Goal: Check status: Check status

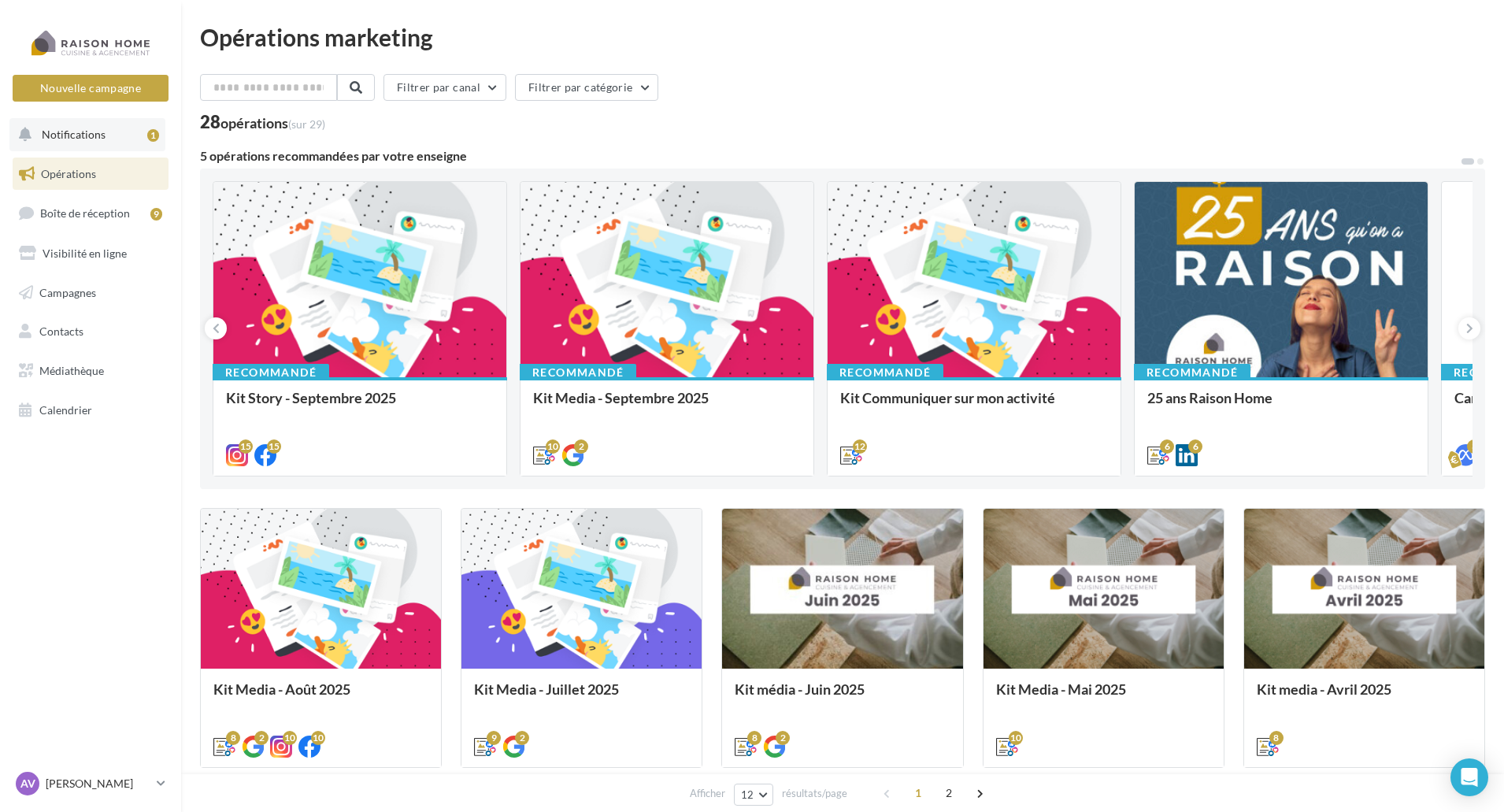
click at [114, 146] on button "Notifications 1" at bounding box center [87, 135] width 156 height 33
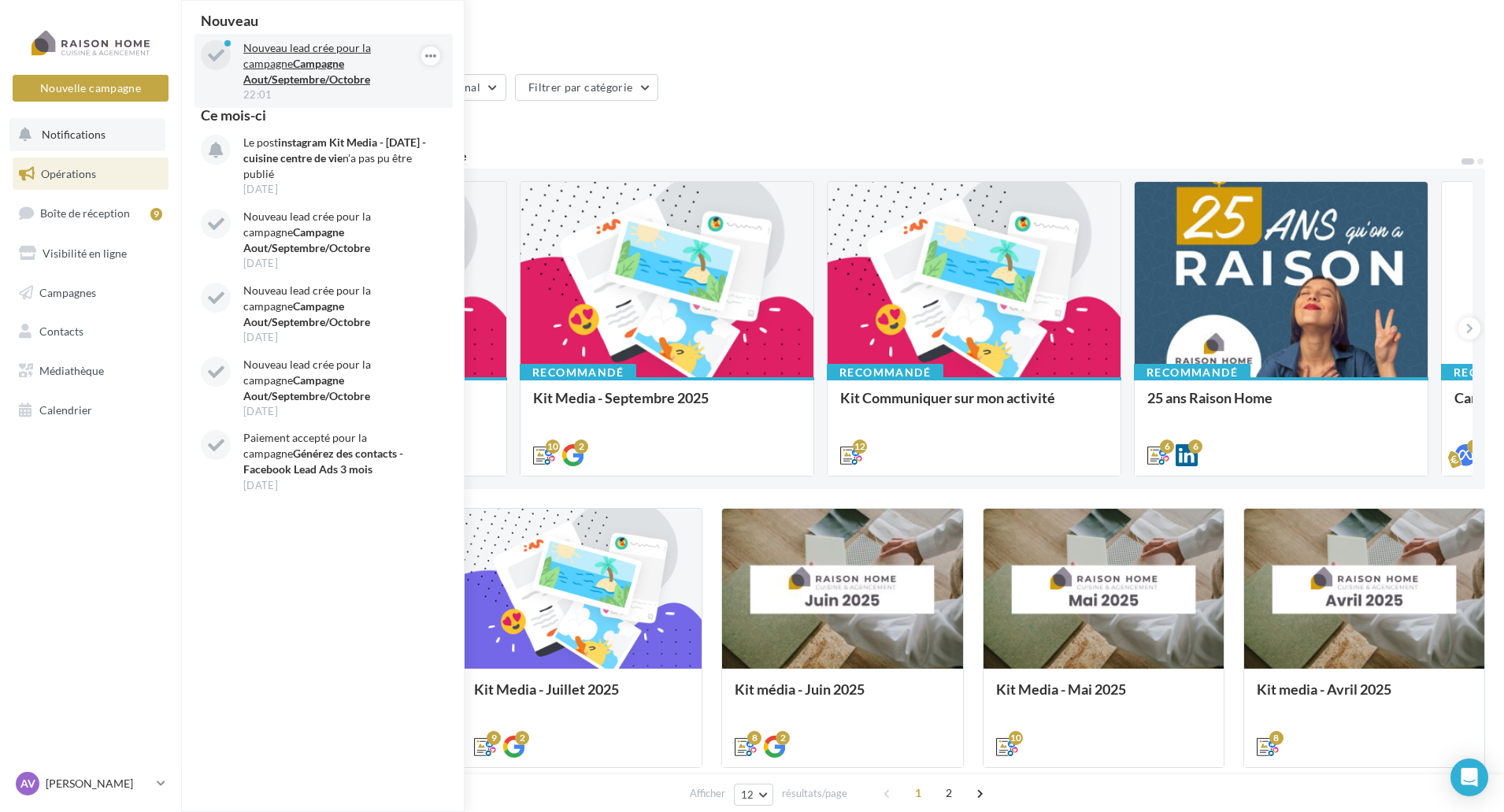
click at [320, 77] on strong "Campagne Aout/Septembre/Octobre" at bounding box center [307, 71] width 127 height 29
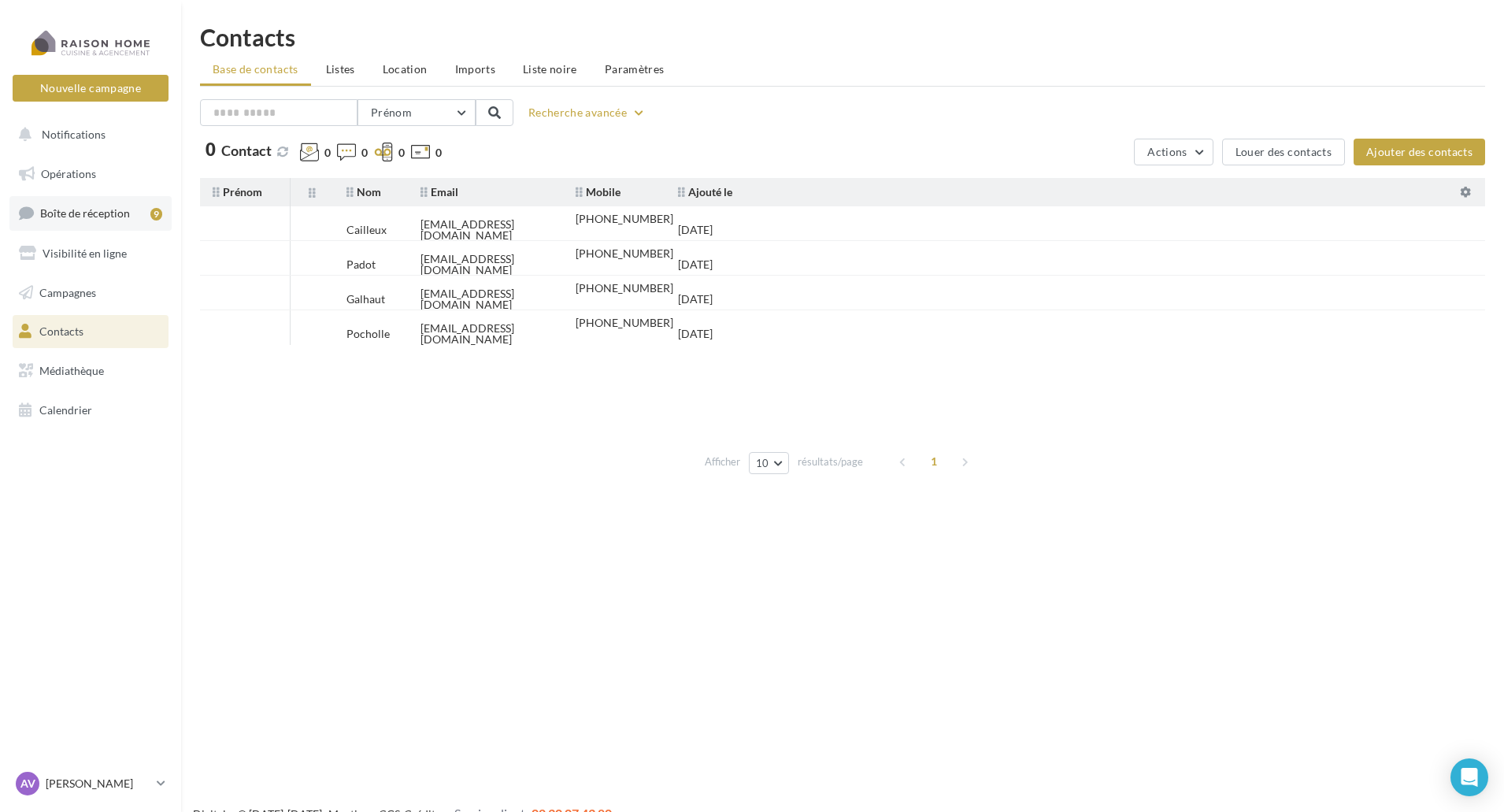
click at [119, 210] on span "Boîte de réception" at bounding box center [85, 213] width 90 height 13
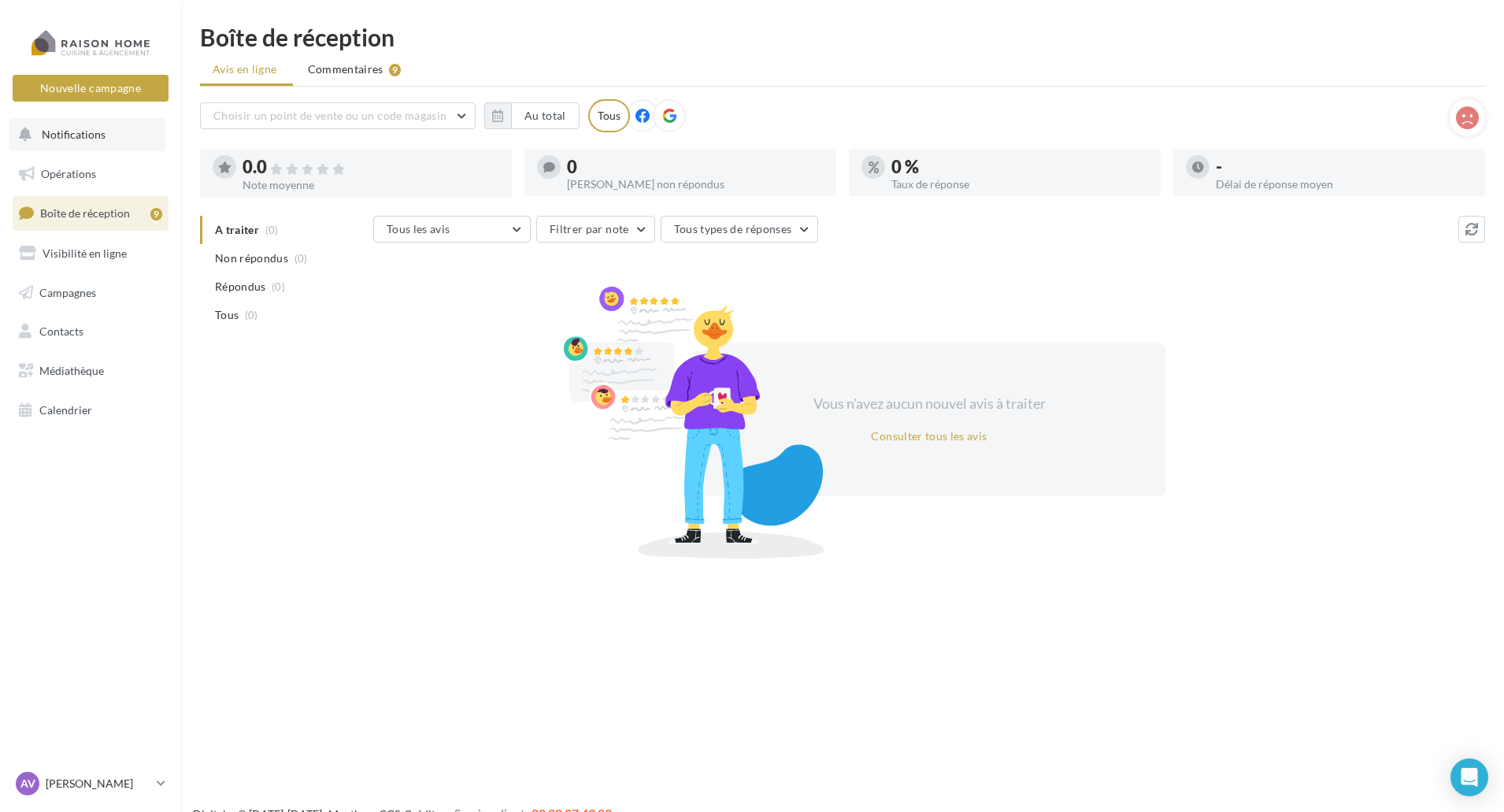
click at [102, 146] on button "Notifications" at bounding box center [87, 135] width 156 height 33
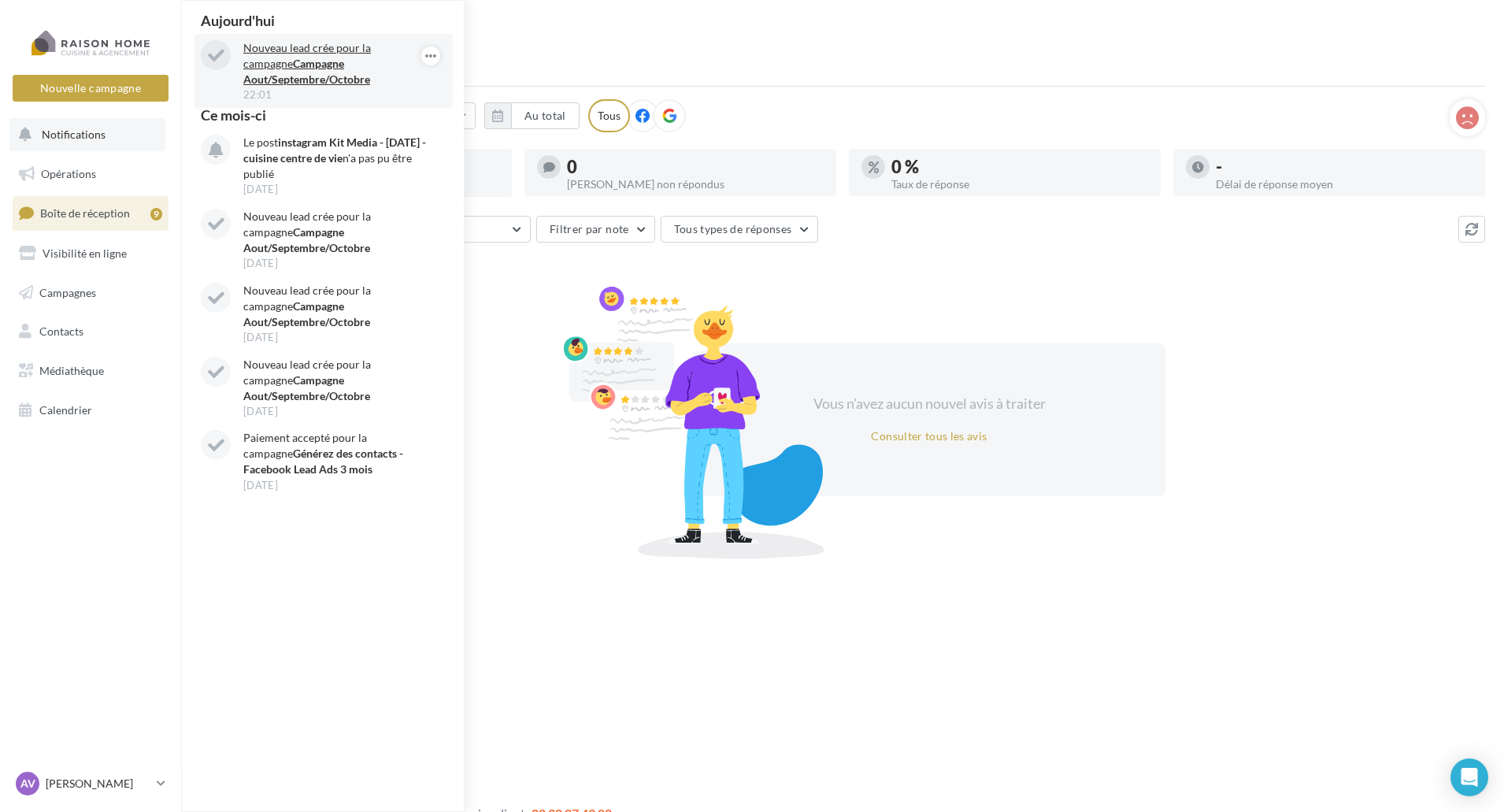
click at [355, 57] on p "Nouveau lead crée pour la campagne Campagne Aout/Septembre/Octobre" at bounding box center [335, 63] width 183 height 48
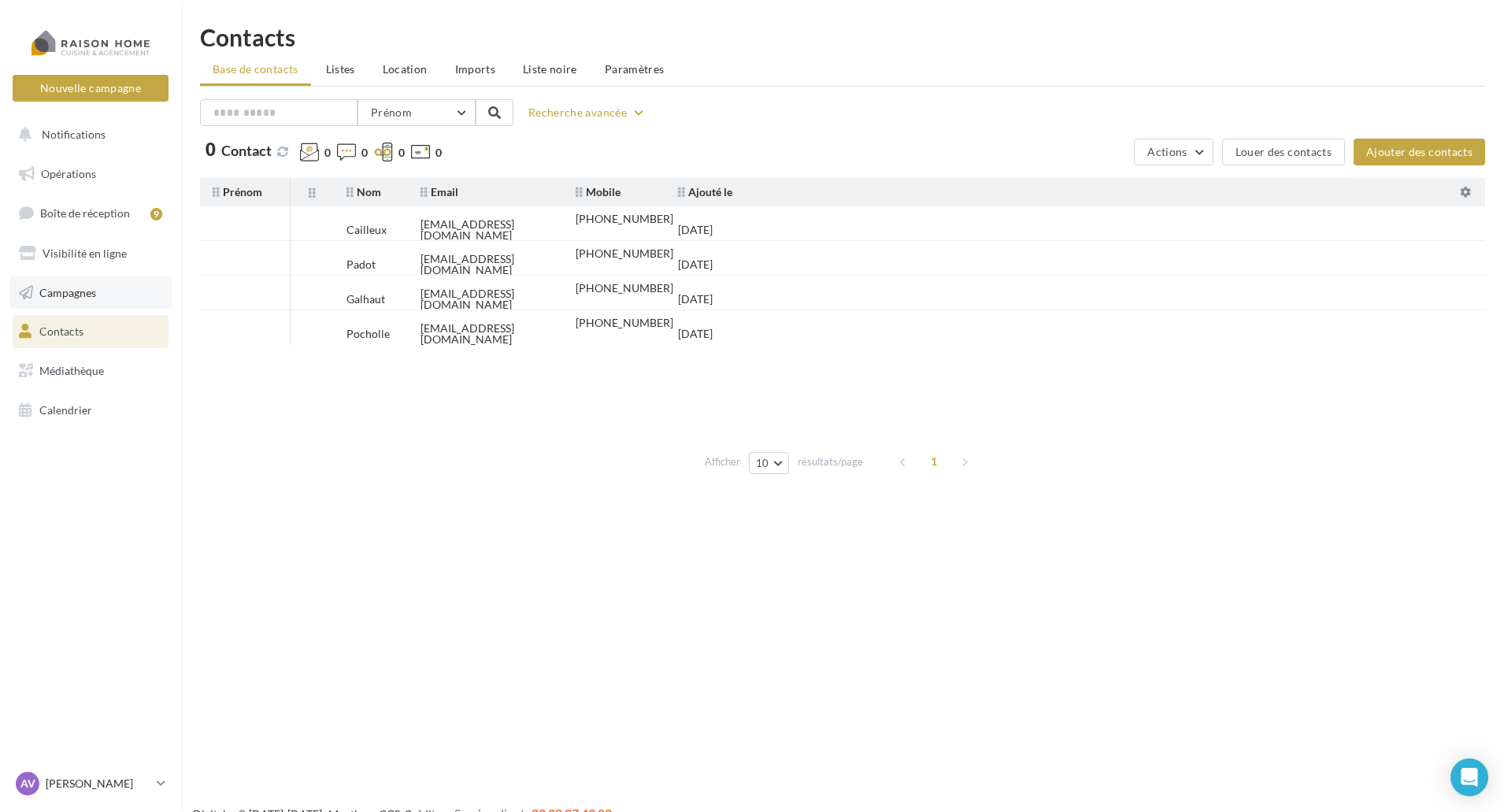
click at [97, 283] on link "Campagnes" at bounding box center [90, 293] width 162 height 33
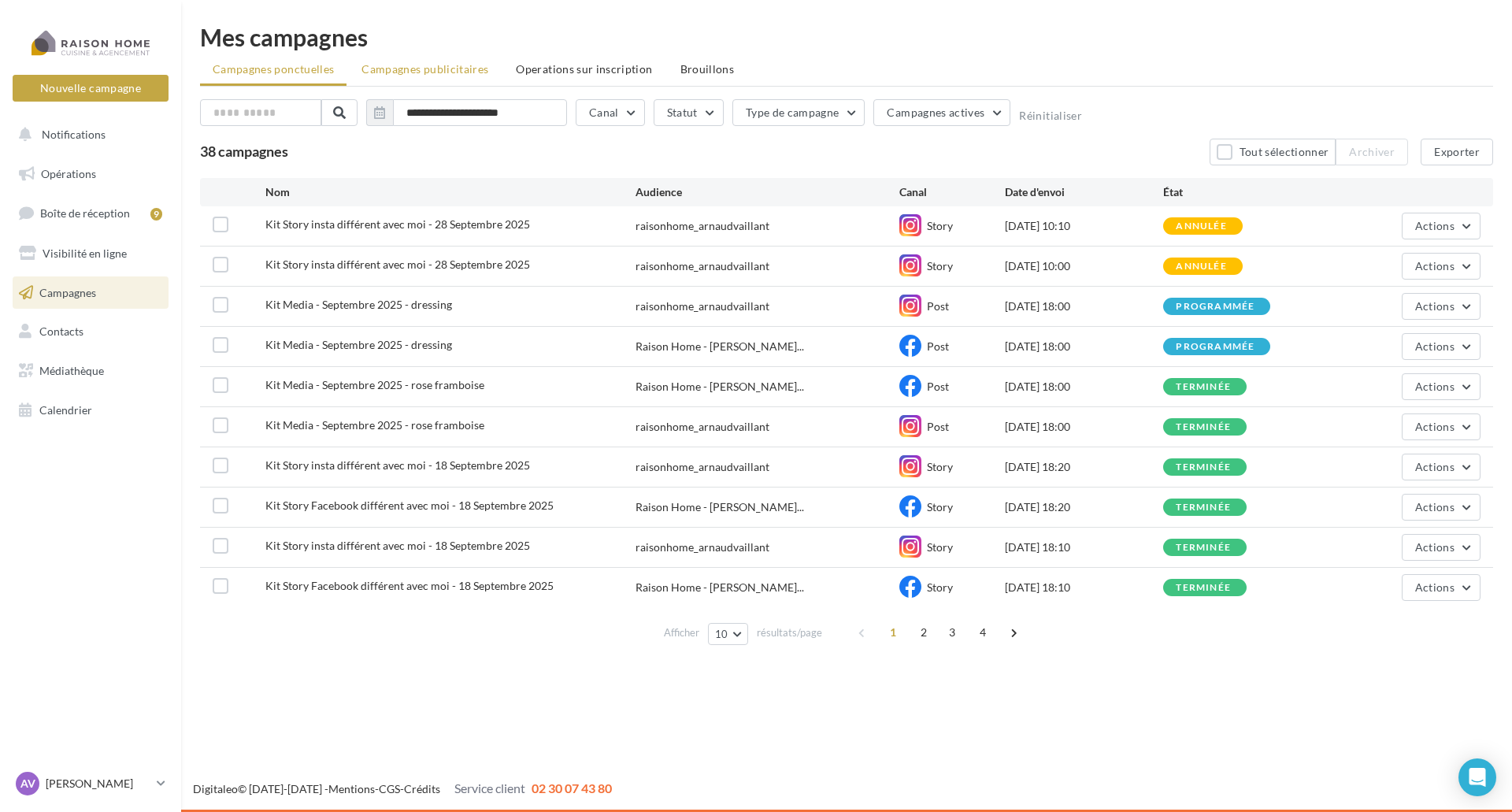
click at [466, 78] on li "Campagnes publicitaires" at bounding box center [425, 69] width 152 height 28
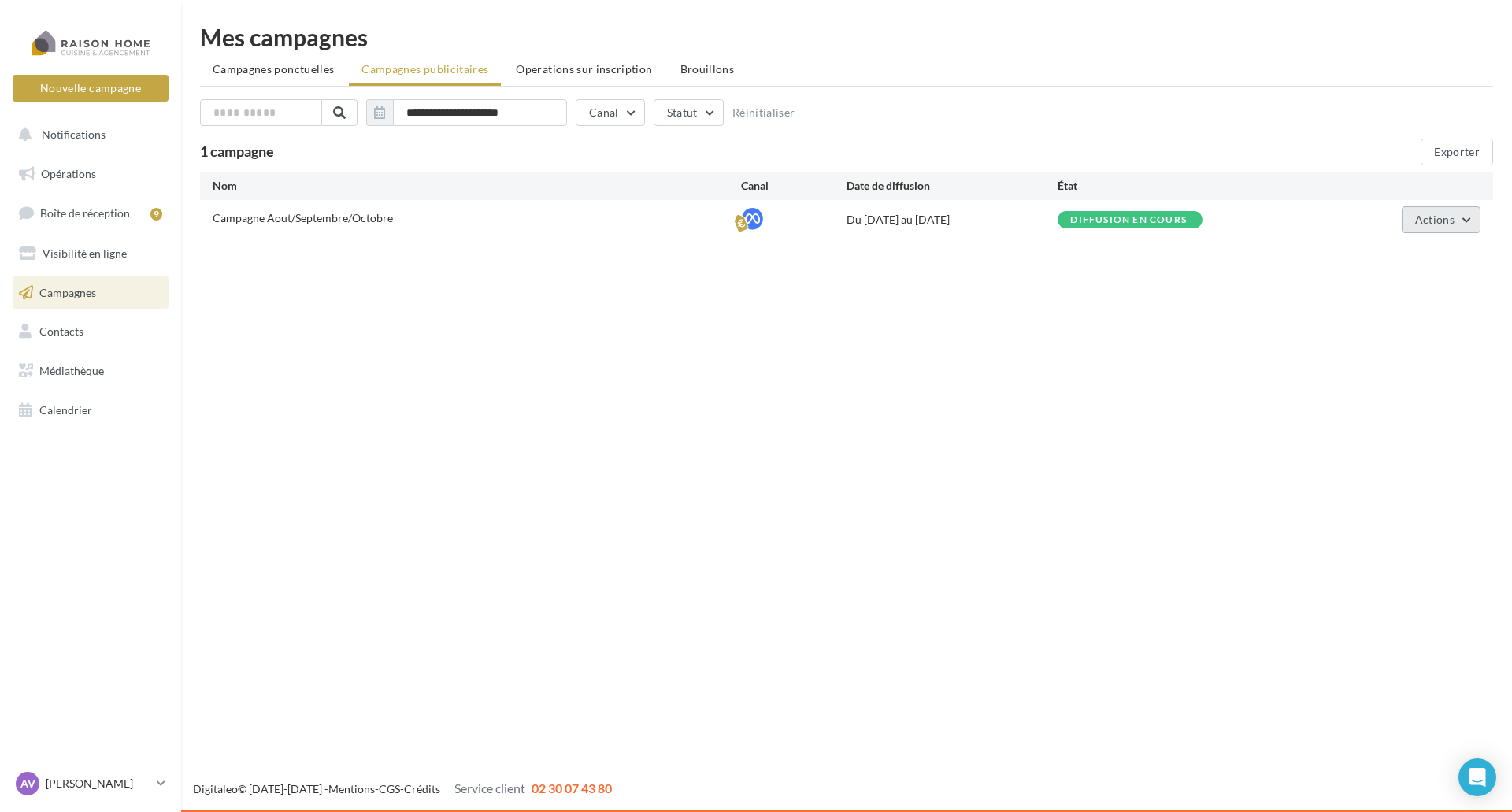
click at [1438, 220] on span "Actions" at bounding box center [1434, 219] width 39 height 13
click at [1408, 306] on button "Voir les résultats" at bounding box center [1401, 297] width 158 height 41
